Goal: Information Seeking & Learning: Stay updated

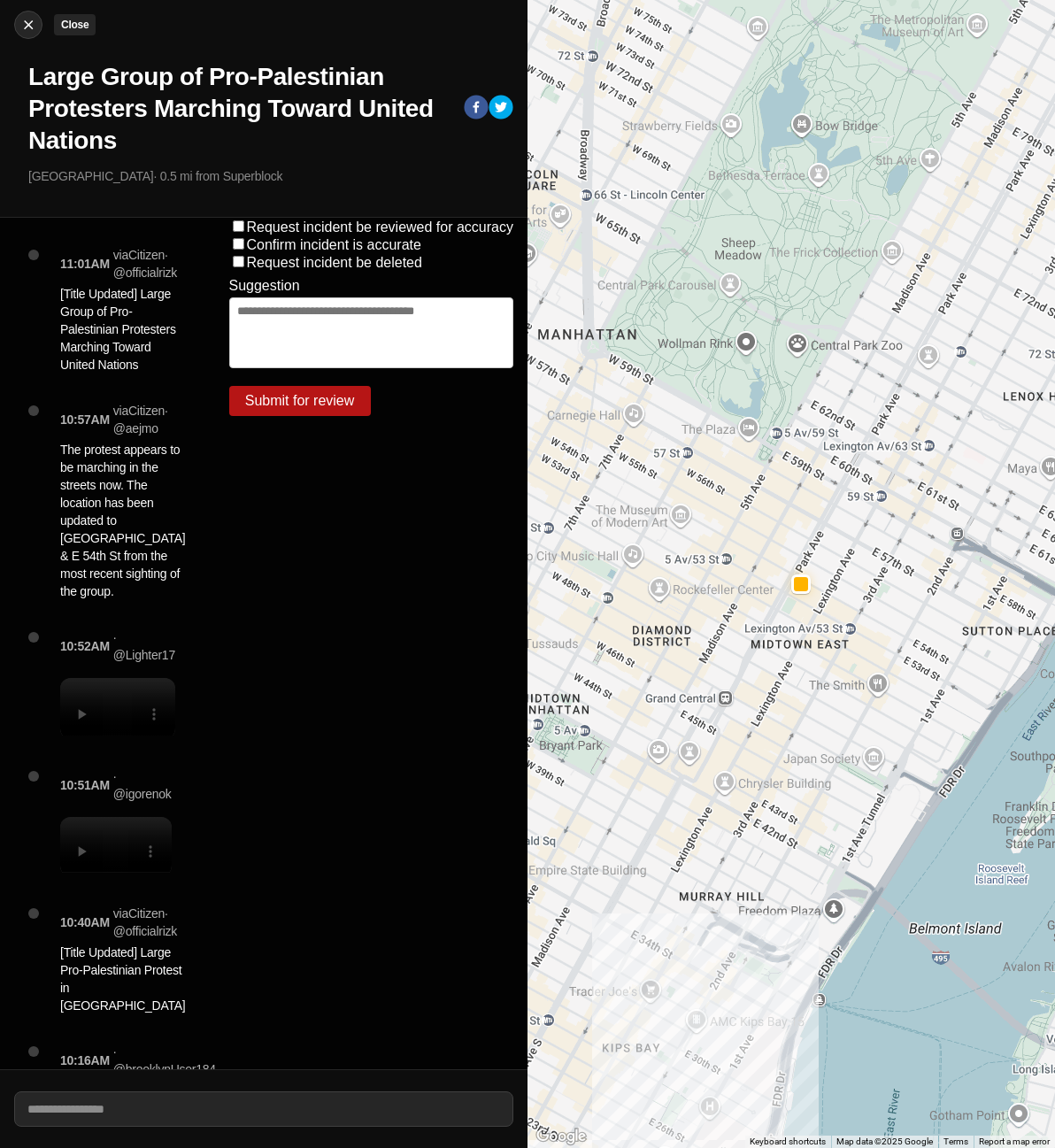
click at [28, 21] on img at bounding box center [29, 25] width 18 height 18
select select "*"
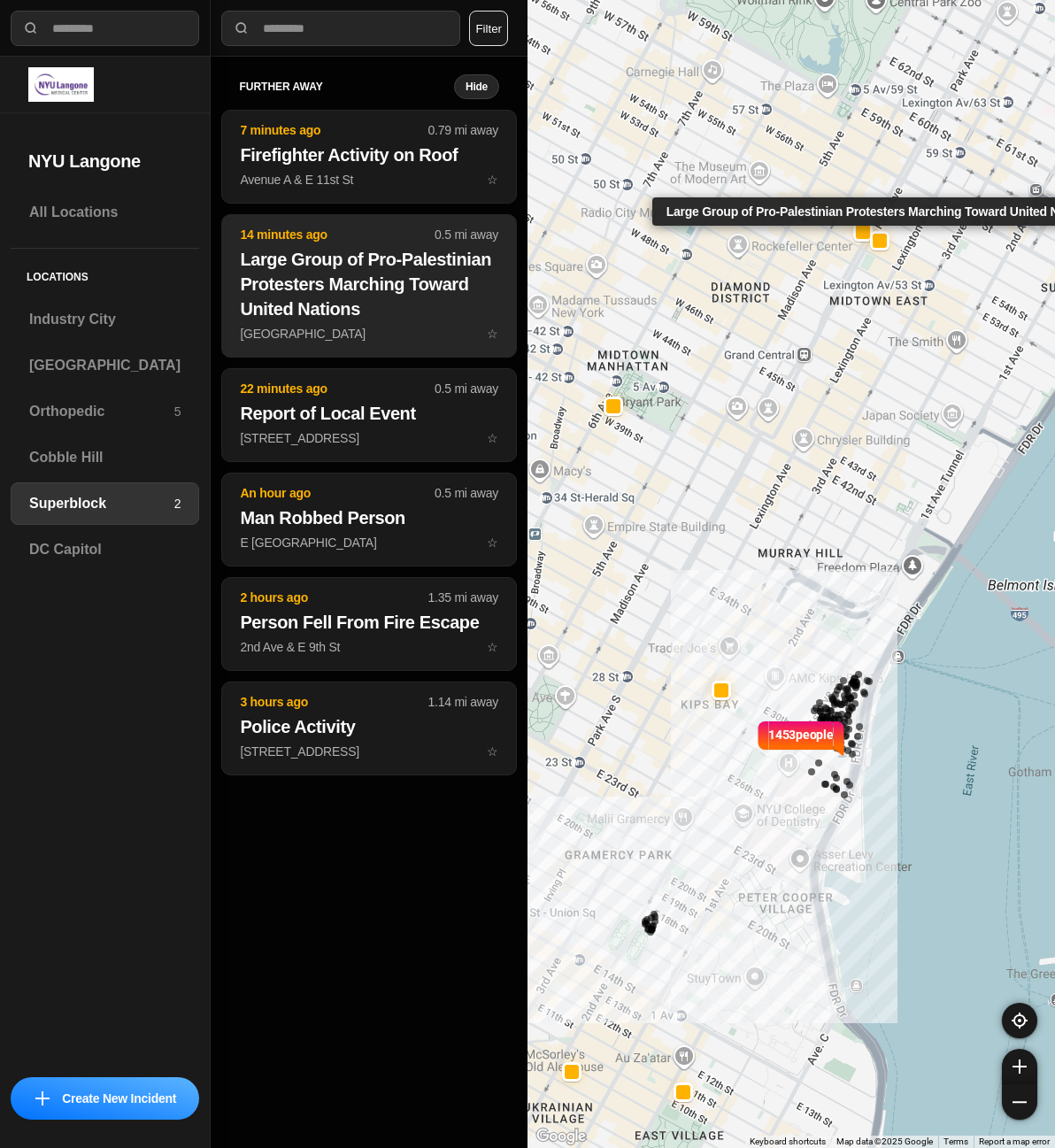
click at [341, 263] on h2 "Large Group of Pro-Palestinian Protesters Marching Toward United Nations" at bounding box center [369, 284] width 258 height 74
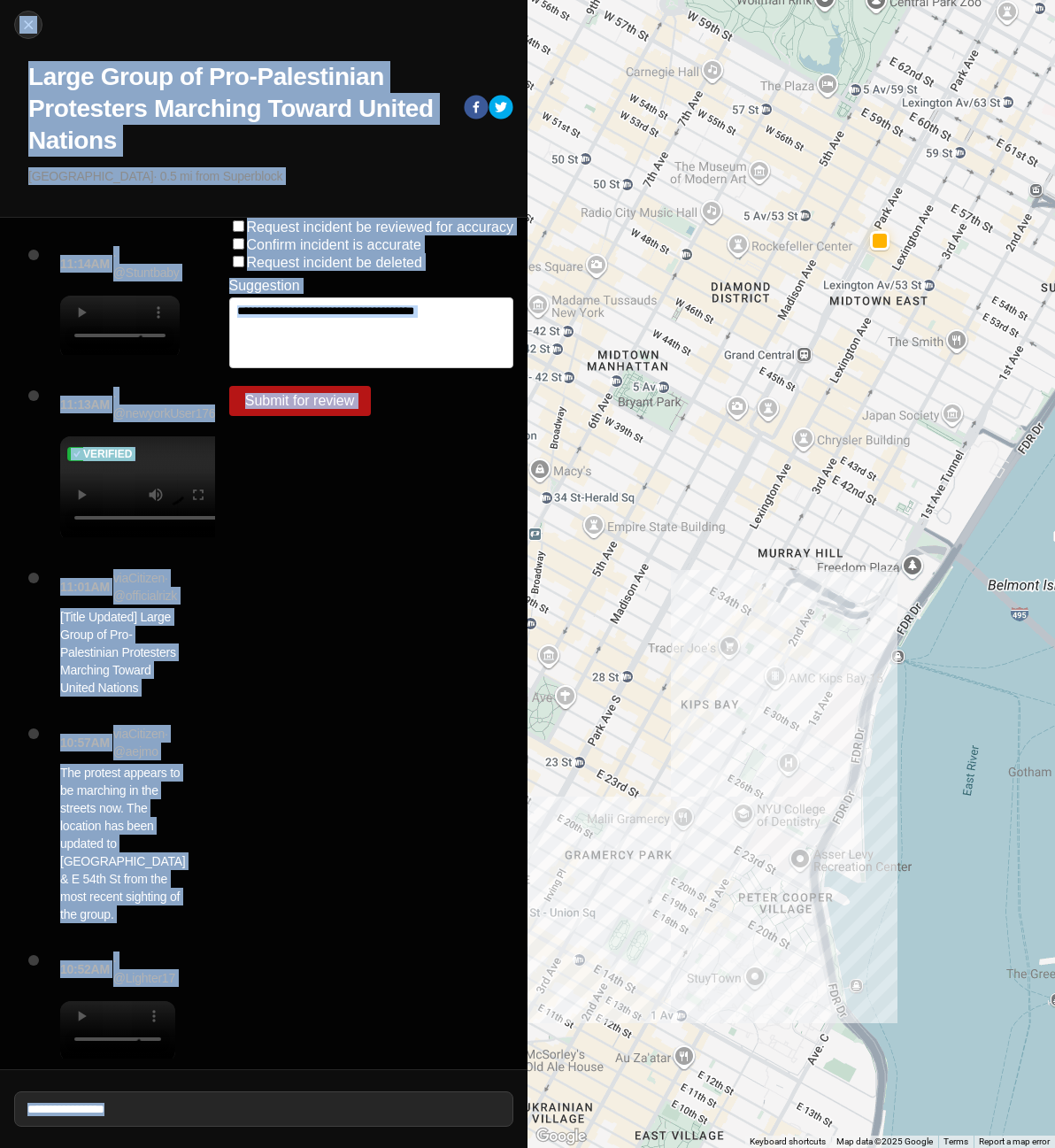
click at [341, 263] on div "Close Large Group of Pro-Palestinian Protesters Marching Toward [GEOGRAPHIC_DAT…" at bounding box center [264, 574] width 528 height 1148
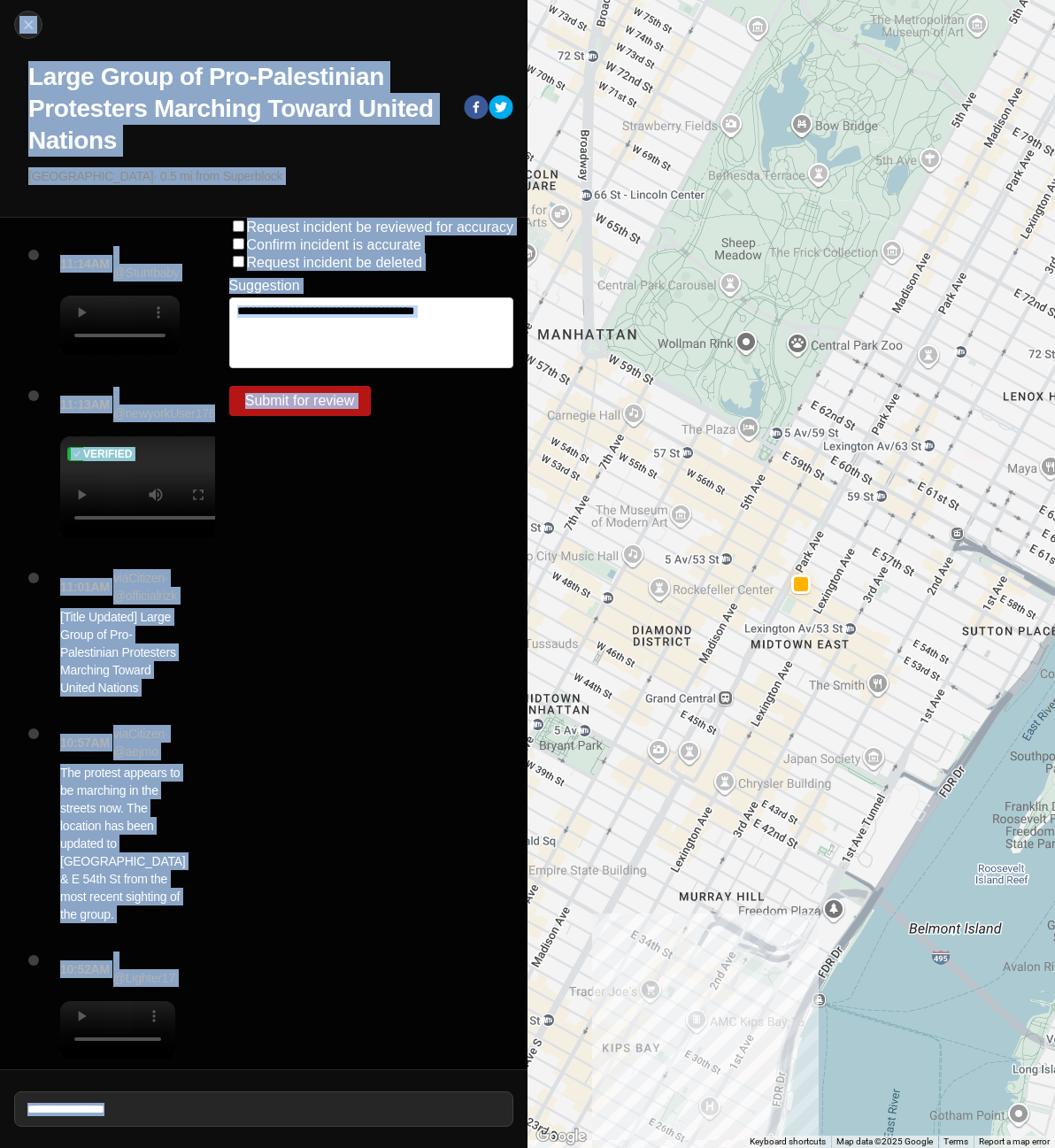
click at [839, 452] on div at bounding box center [791, 574] width 528 height 1148
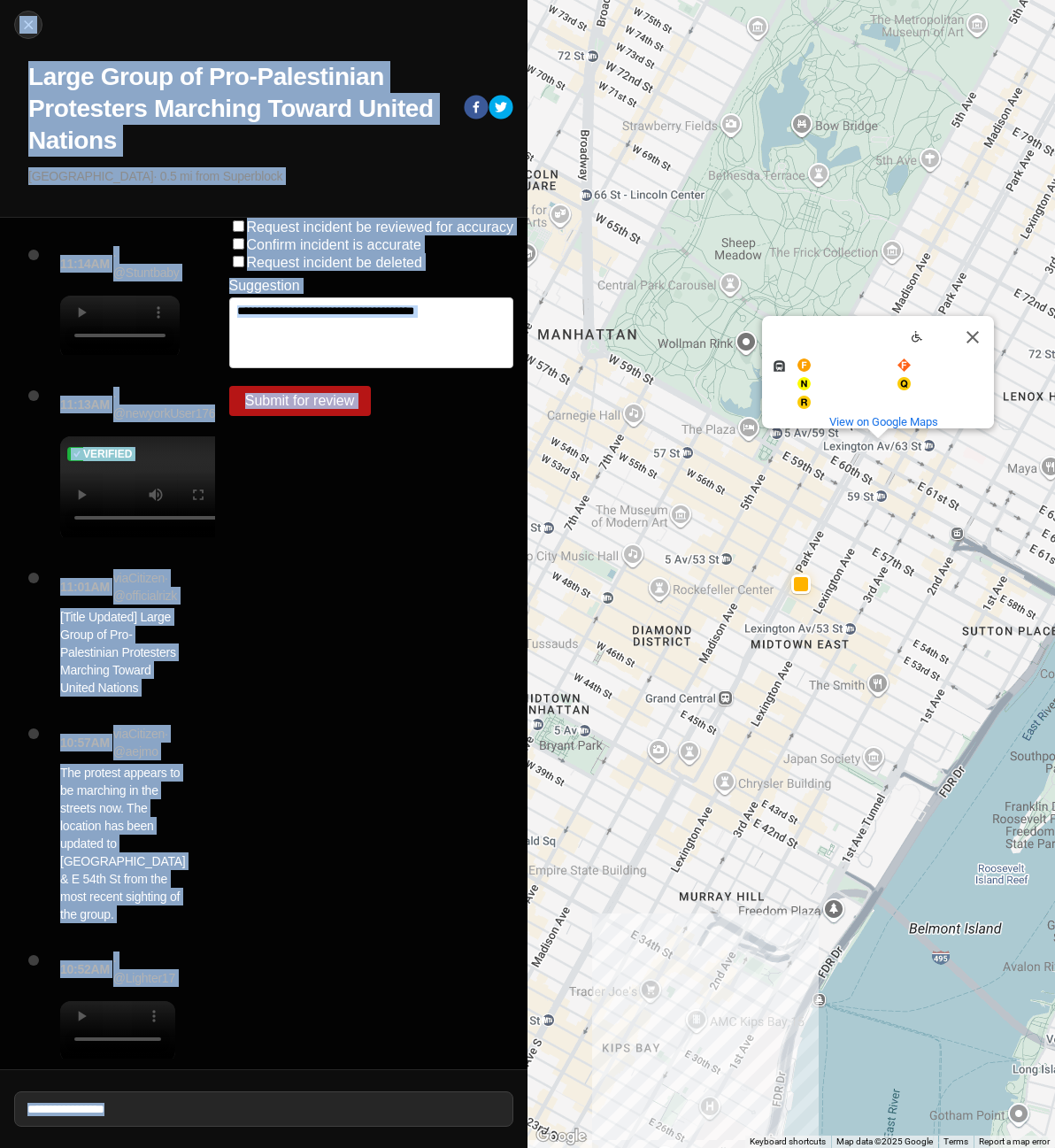
drag, startPoint x: 455, startPoint y: 667, endPoint x: 589, endPoint y: 667, distance: 134.0
click at [457, 667] on div "Request incident be reviewed for accuracy Confirm incident is accurate Request …" at bounding box center [371, 643] width 313 height 851
click at [357, 638] on div "Request incident be reviewed for accuracy Confirm incident is accurate Request …" at bounding box center [371, 643] width 313 height 851
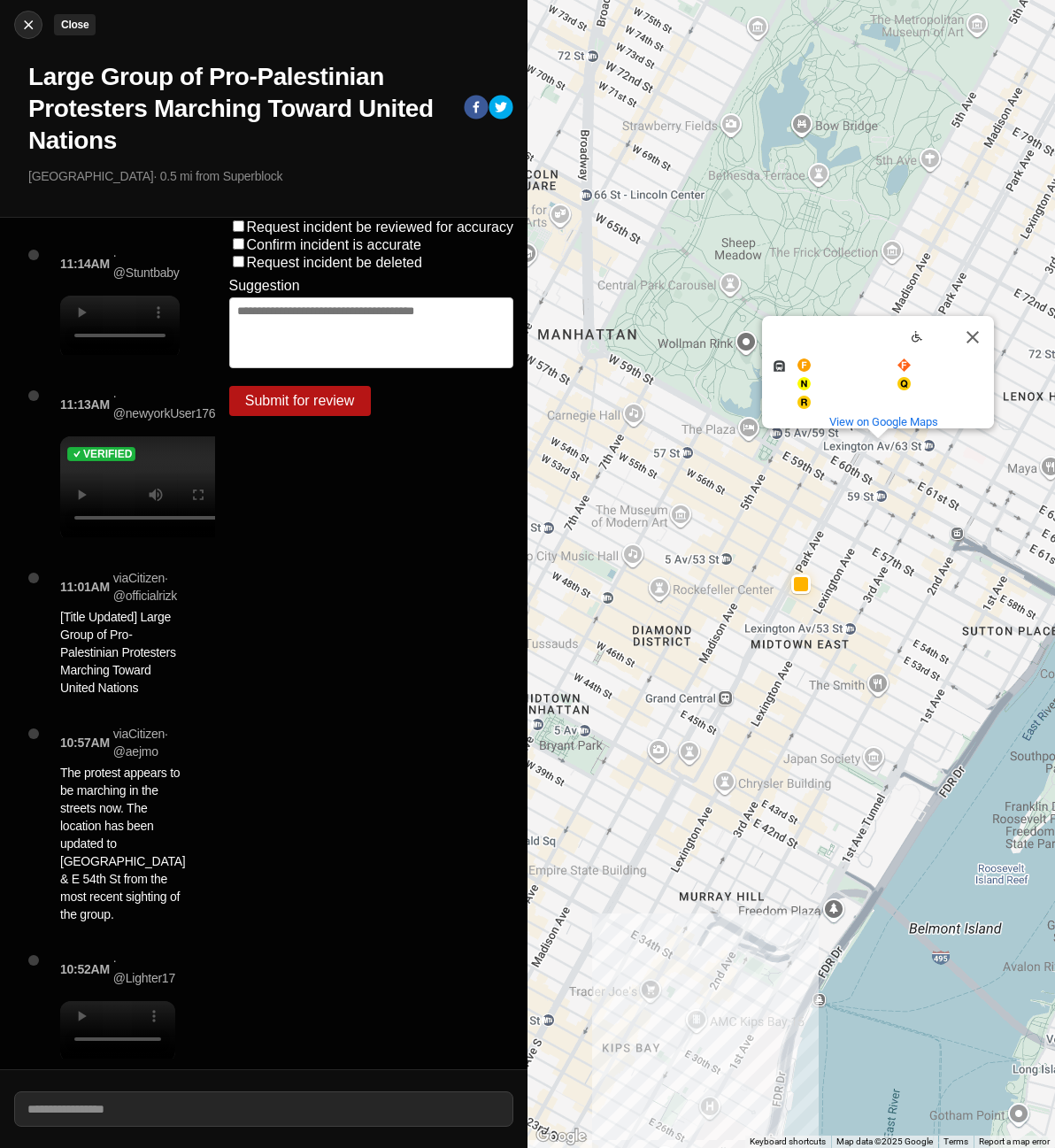
click at [19, 25] on div at bounding box center [28, 25] width 26 height 18
select select "*"
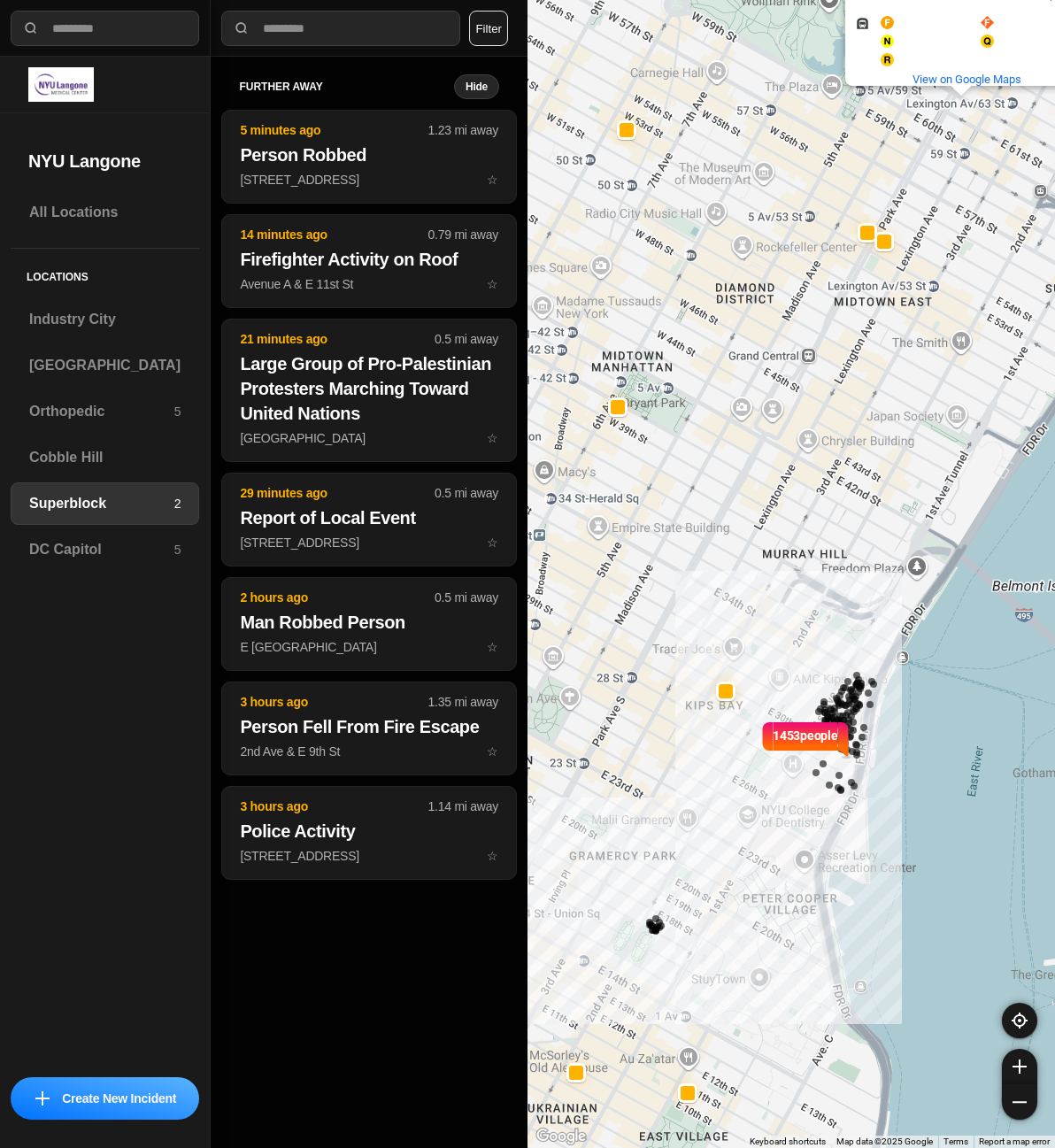
drag, startPoint x: 859, startPoint y: 626, endPoint x: 900, endPoint y: 632, distance: 41.4
click at [900, 632] on div "1453 people [GEOGRAPHIC_DATA] Av/63 [GEOGRAPHIC_DATA] Av/63 St and more. View o…" at bounding box center [791, 574] width 528 height 1148
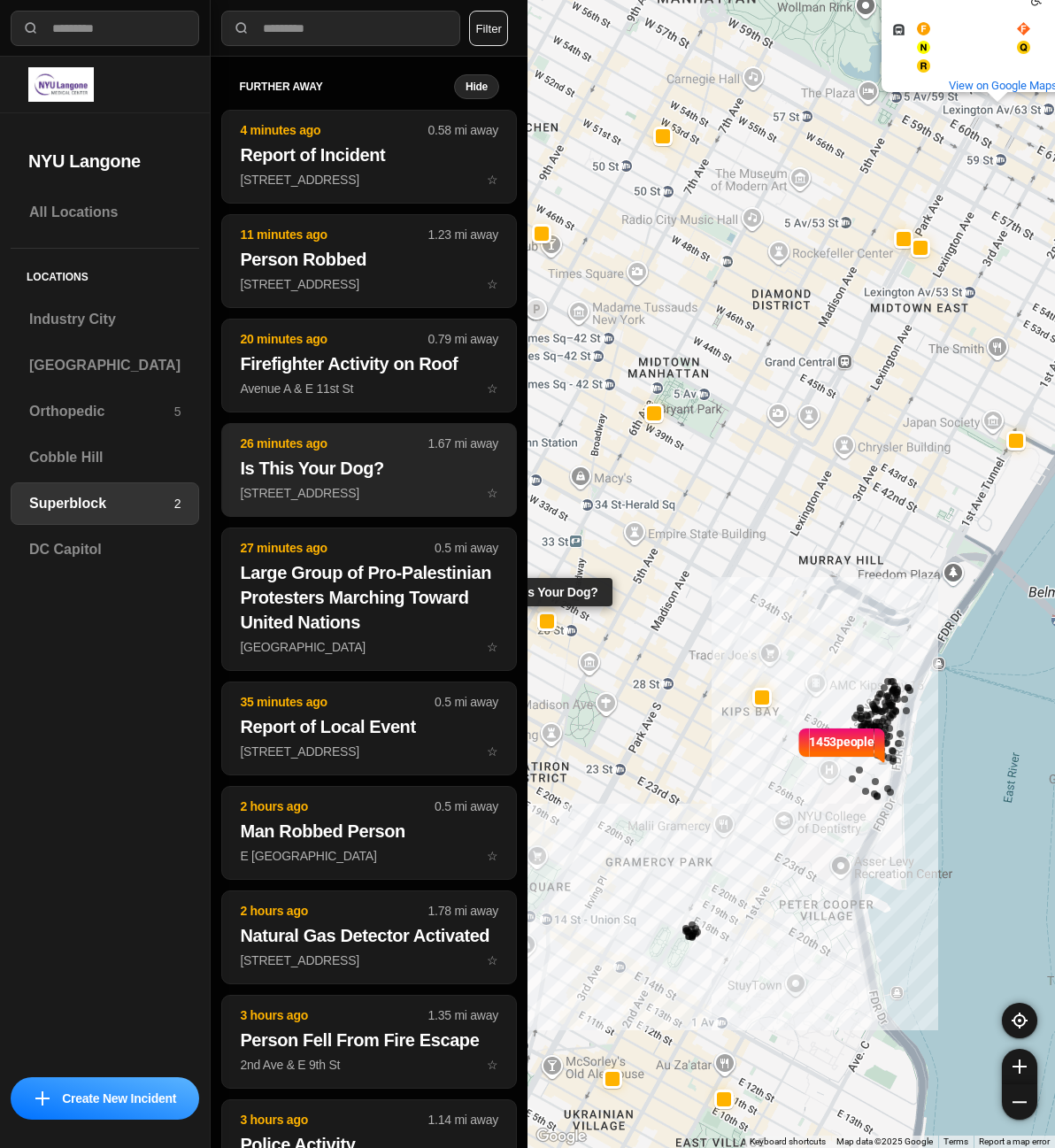
click at [332, 455] on button "26 minutes ago 1.67 mi away Is This Your Dog? [STREET_ADDRESS] ☆" at bounding box center [369, 470] width 295 height 94
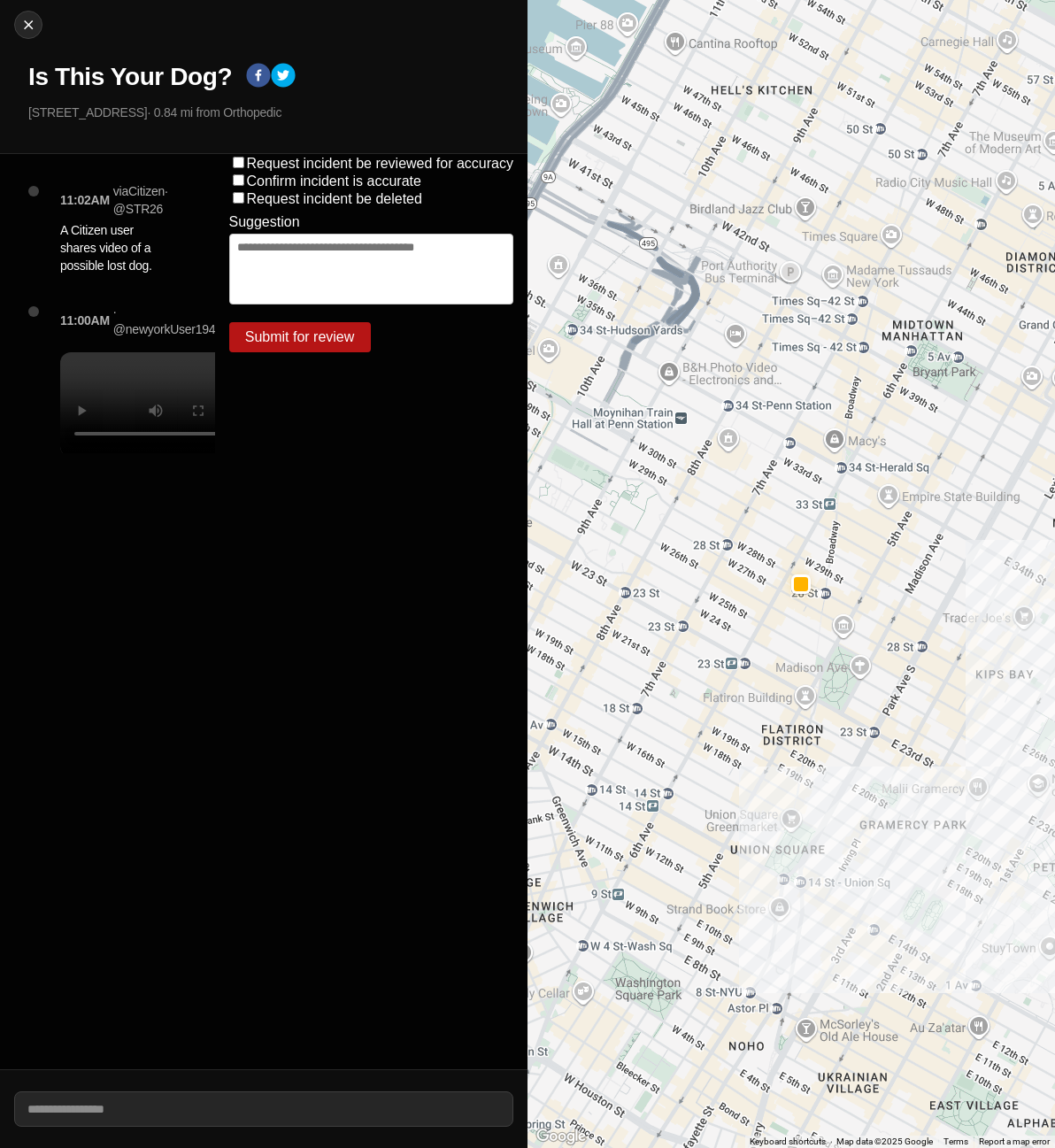
click at [145, 410] on video at bounding box center [161, 403] width 201 height 101
click at [30, 20] on img at bounding box center [29, 25] width 18 height 18
select select "*"
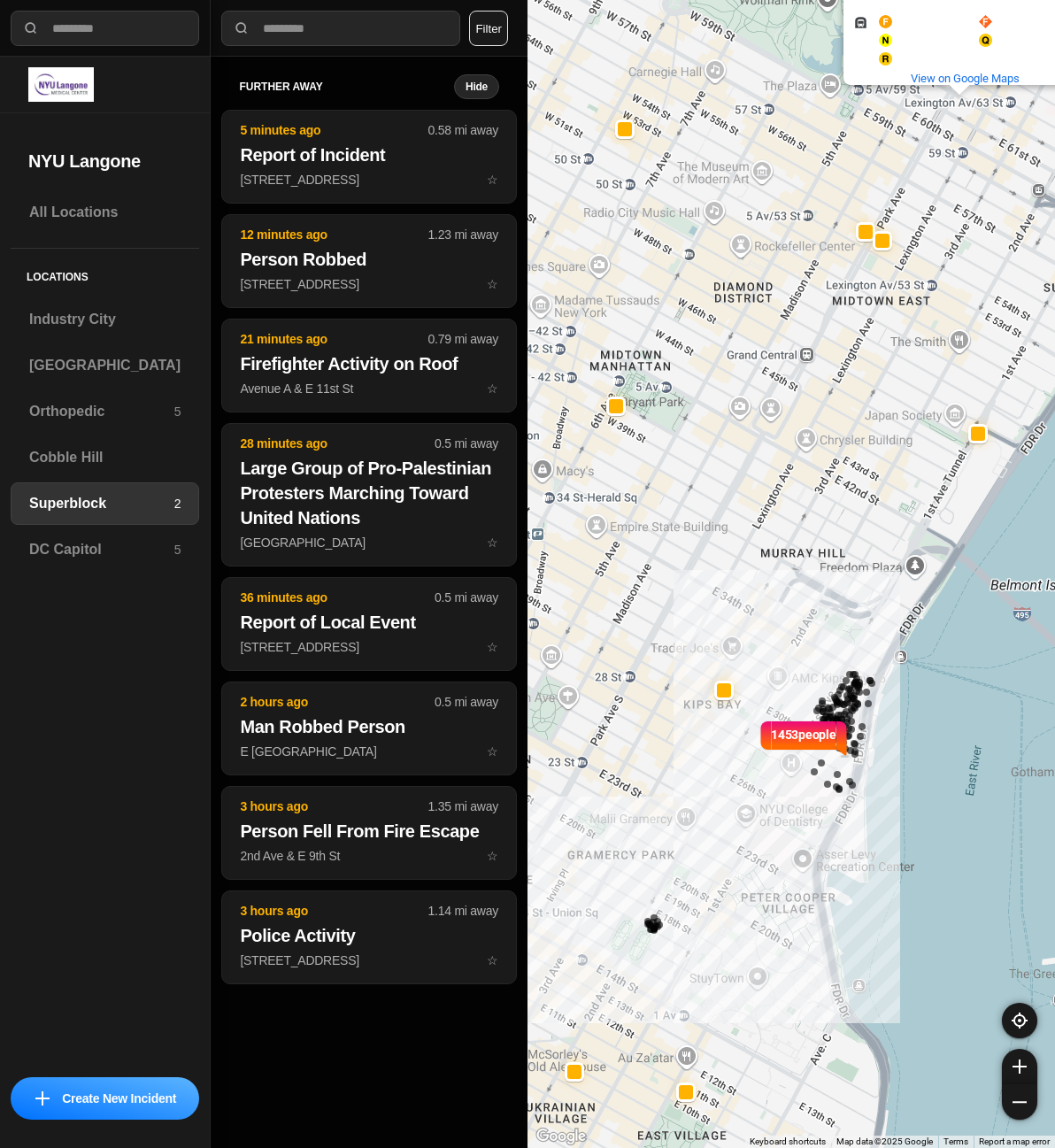
drag, startPoint x: 687, startPoint y: 505, endPoint x: 610, endPoint y: 481, distance: 80.7
click at [696, 506] on div "1453 people [GEOGRAPHIC_DATA] Av/63 [GEOGRAPHIC_DATA] Av/63 St and more. View o…" at bounding box center [791, 574] width 528 height 1148
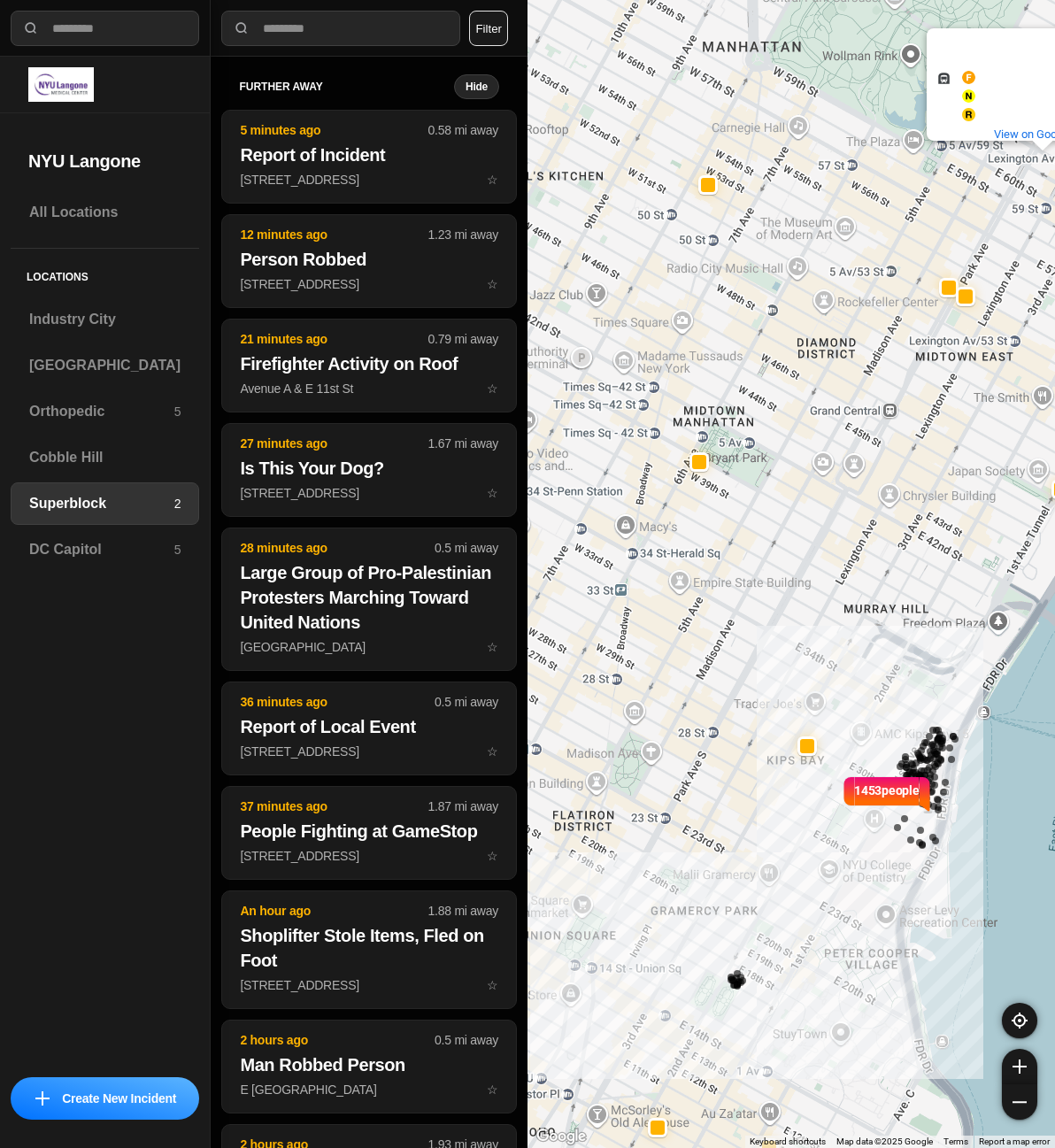
drag, startPoint x: 569, startPoint y: 462, endPoint x: 649, endPoint y: 517, distance: 97.1
click at [649, 517] on div "1453 people [GEOGRAPHIC_DATA] Av/63 [GEOGRAPHIC_DATA] Av/63 St and more. View o…" at bounding box center [791, 574] width 528 height 1148
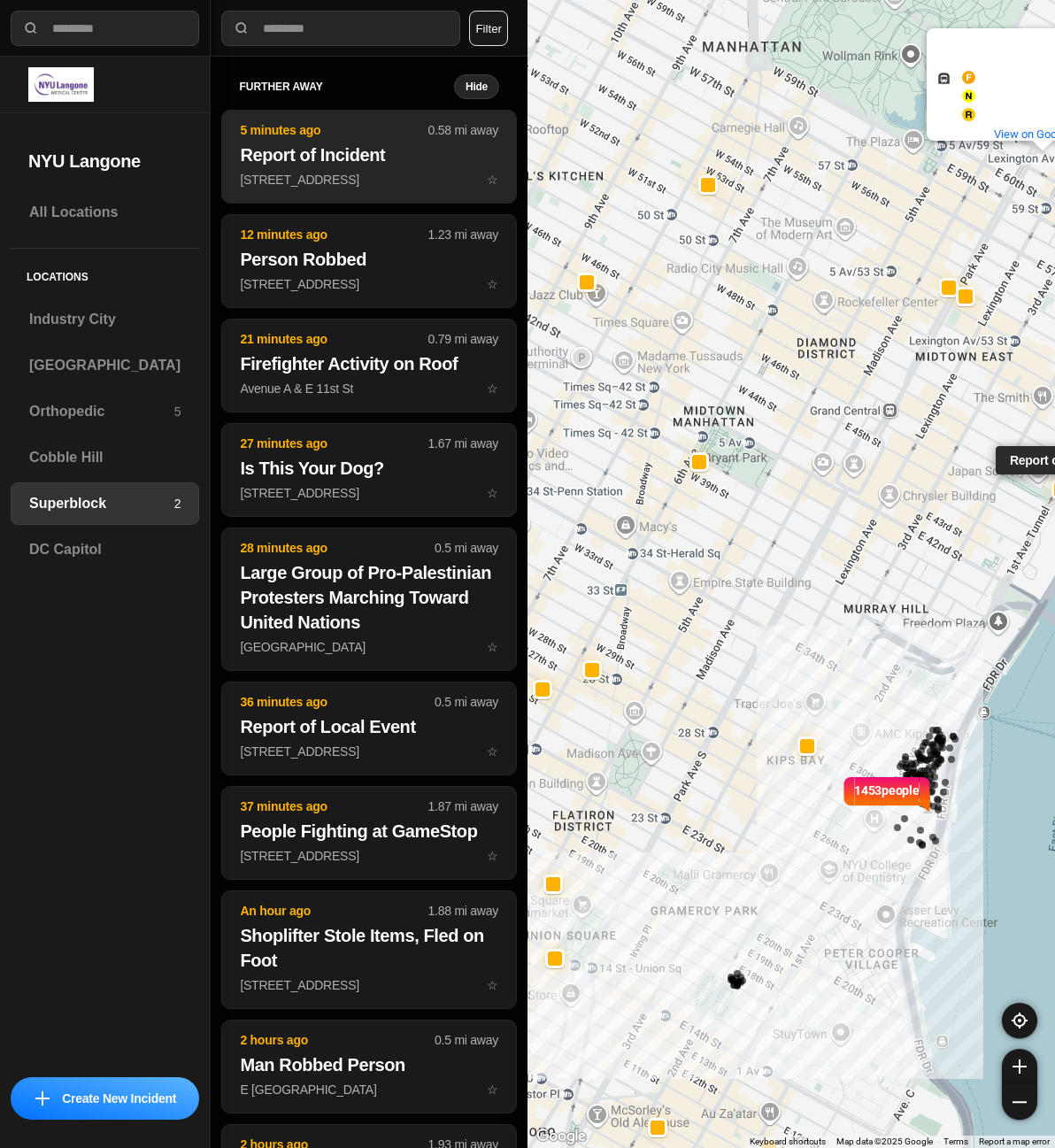
click at [386, 185] on p "[STREET_ADDRESS] ☆" at bounding box center [369, 180] width 258 height 18
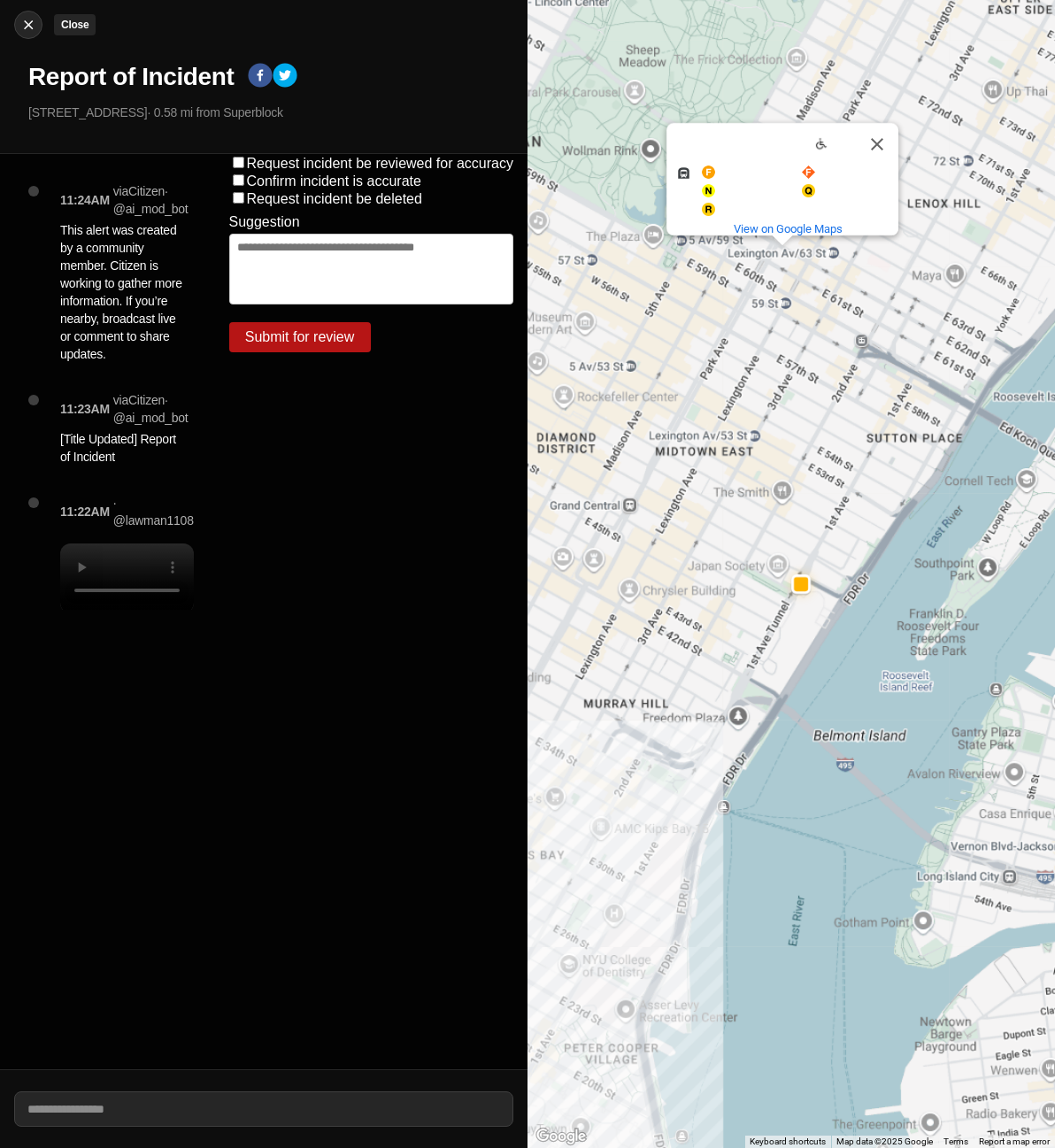
click at [24, 30] on img at bounding box center [29, 25] width 18 height 18
select select "*"
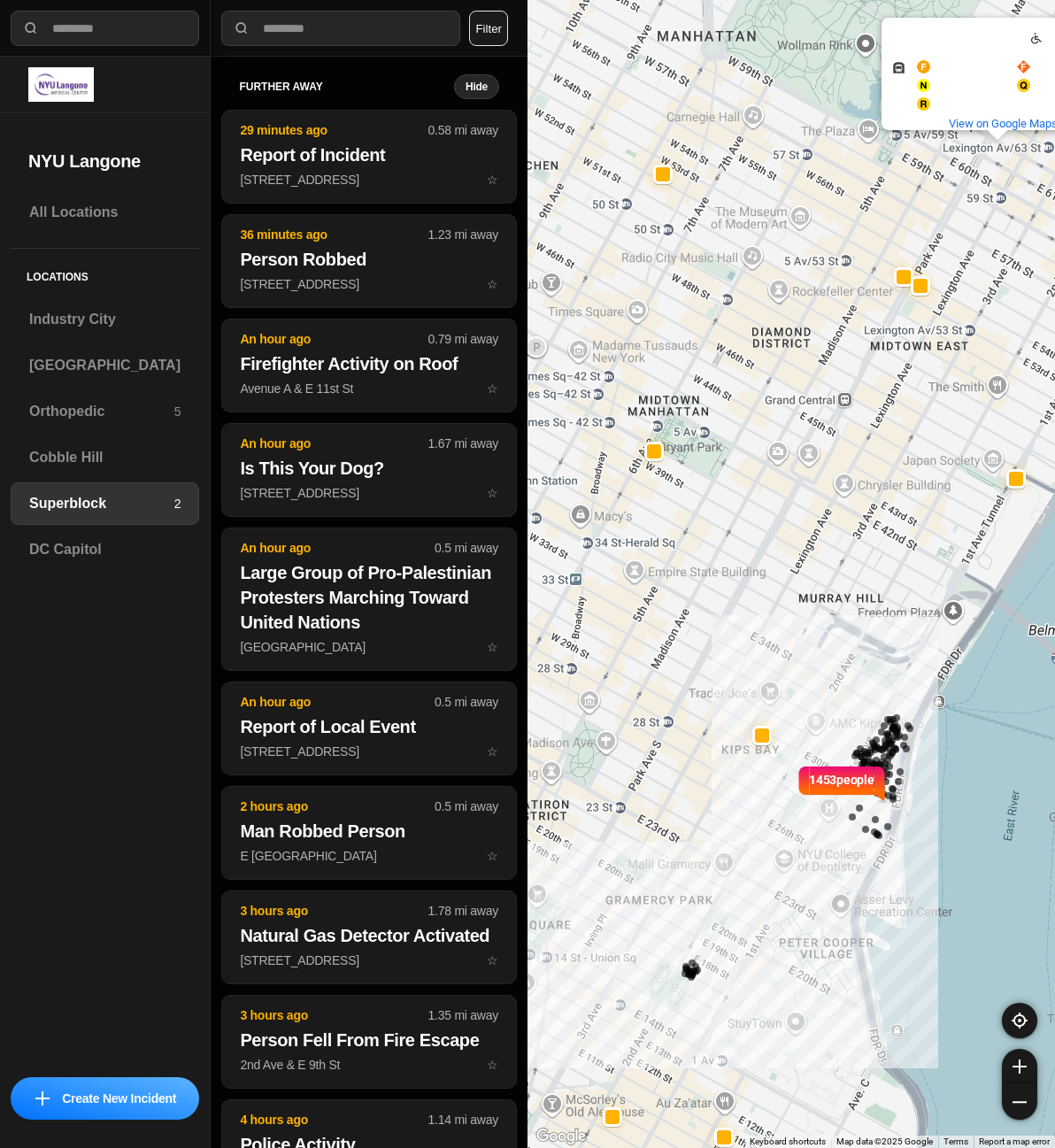
drag, startPoint x: 678, startPoint y: 325, endPoint x: 728, endPoint y: 379, distance: 73.6
click at [728, 379] on div "1453 people [GEOGRAPHIC_DATA] Av/63 [GEOGRAPHIC_DATA] Av/63 St and more. View o…" at bounding box center [791, 574] width 528 height 1148
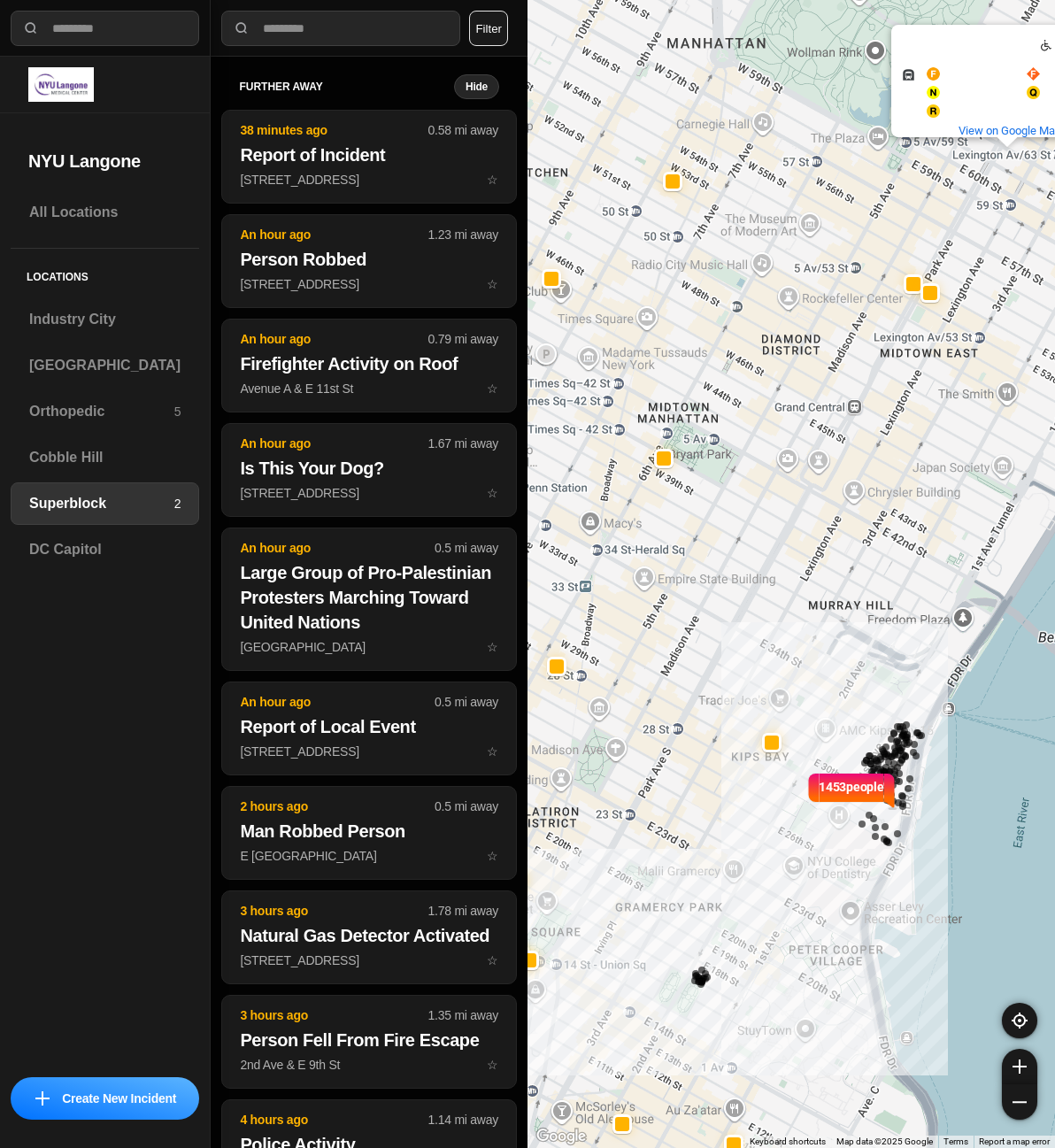
drag, startPoint x: 783, startPoint y: 688, endPoint x: 797, endPoint y: 695, distance: 15.7
click at [797, 695] on div "1453 people [GEOGRAPHIC_DATA] Av/63 [GEOGRAPHIC_DATA] Av/63 St and more. View o…" at bounding box center [791, 574] width 528 height 1148
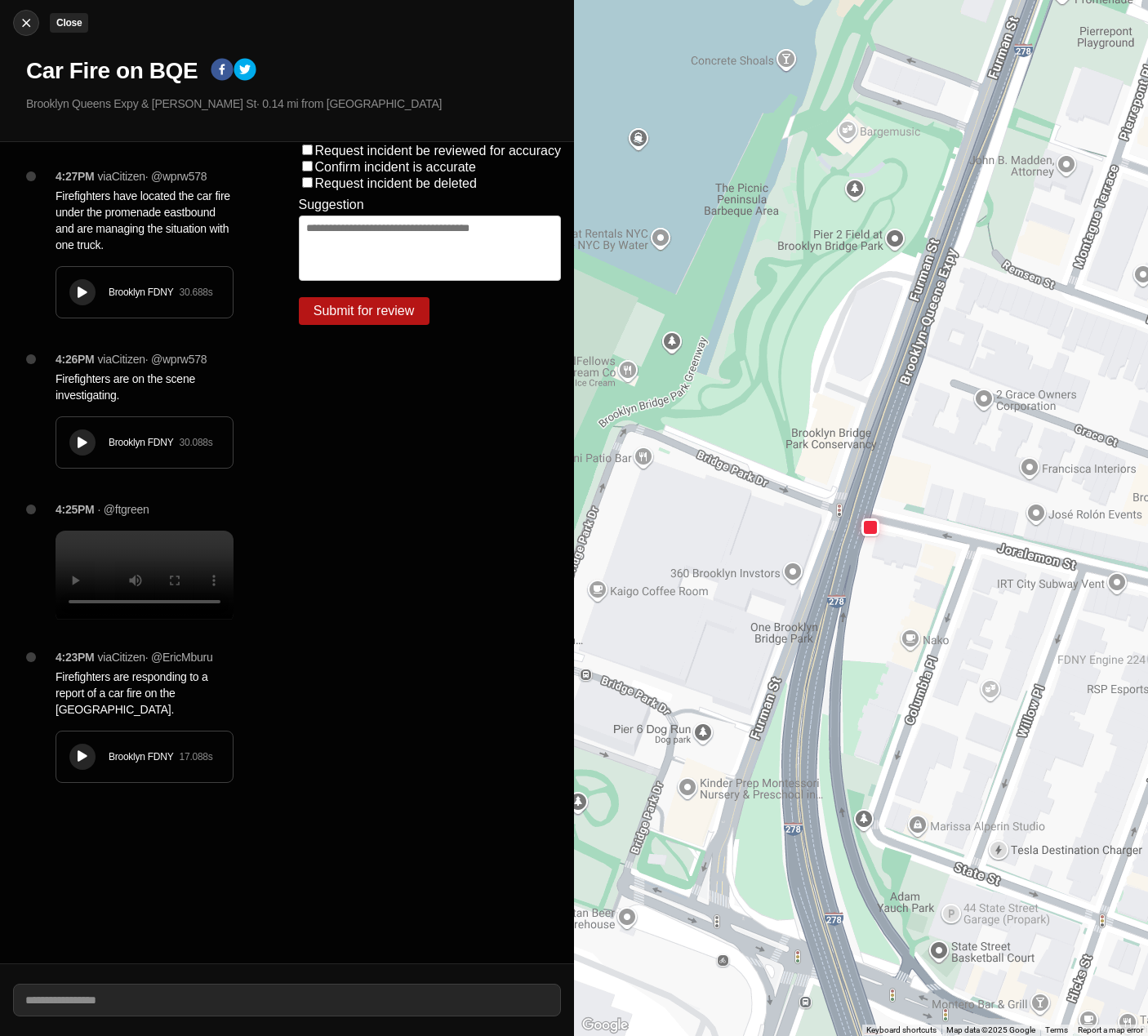
click at [34, 20] on div at bounding box center [26, 23] width 24 height 17
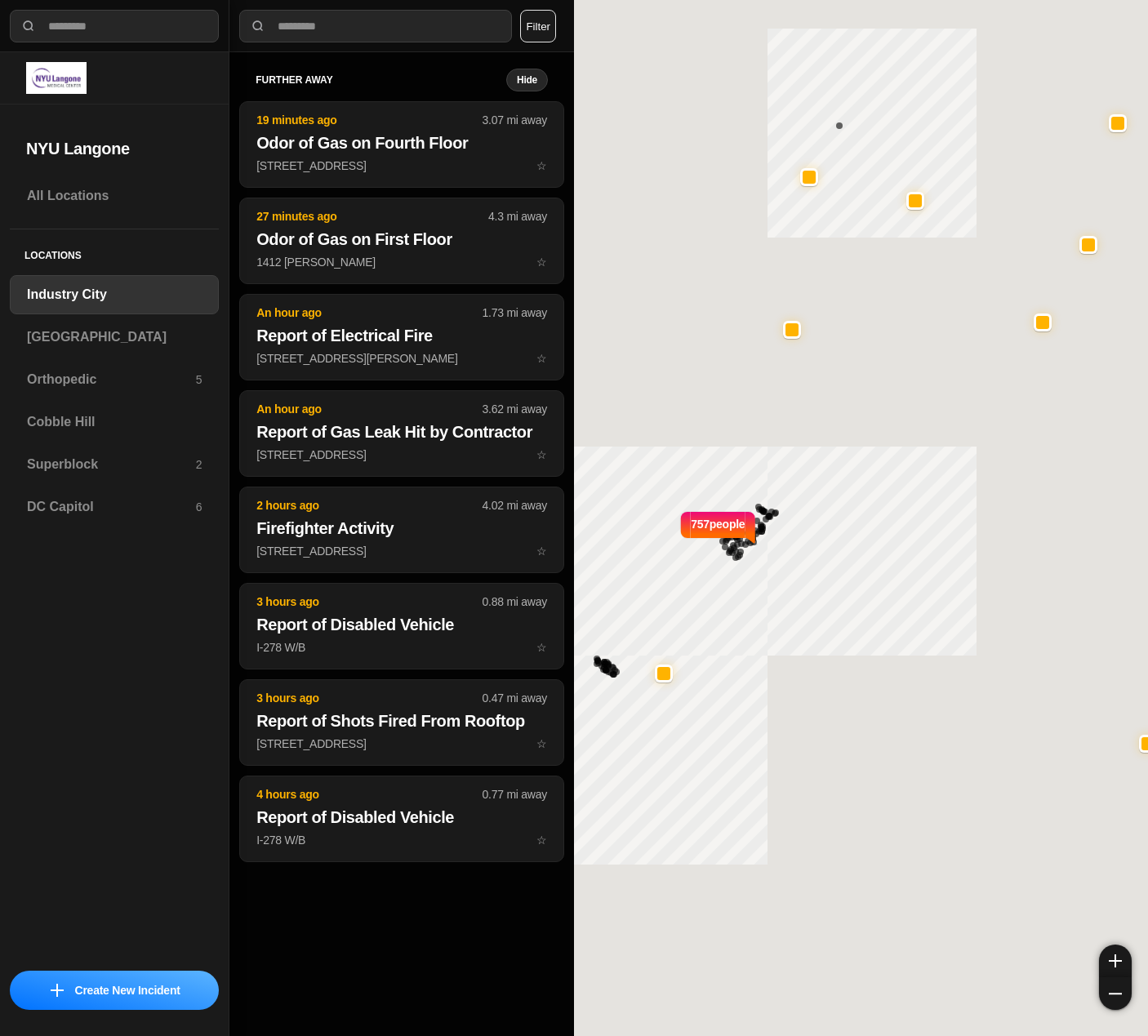
select select "*"
